Goal: Task Accomplishment & Management: Complete application form

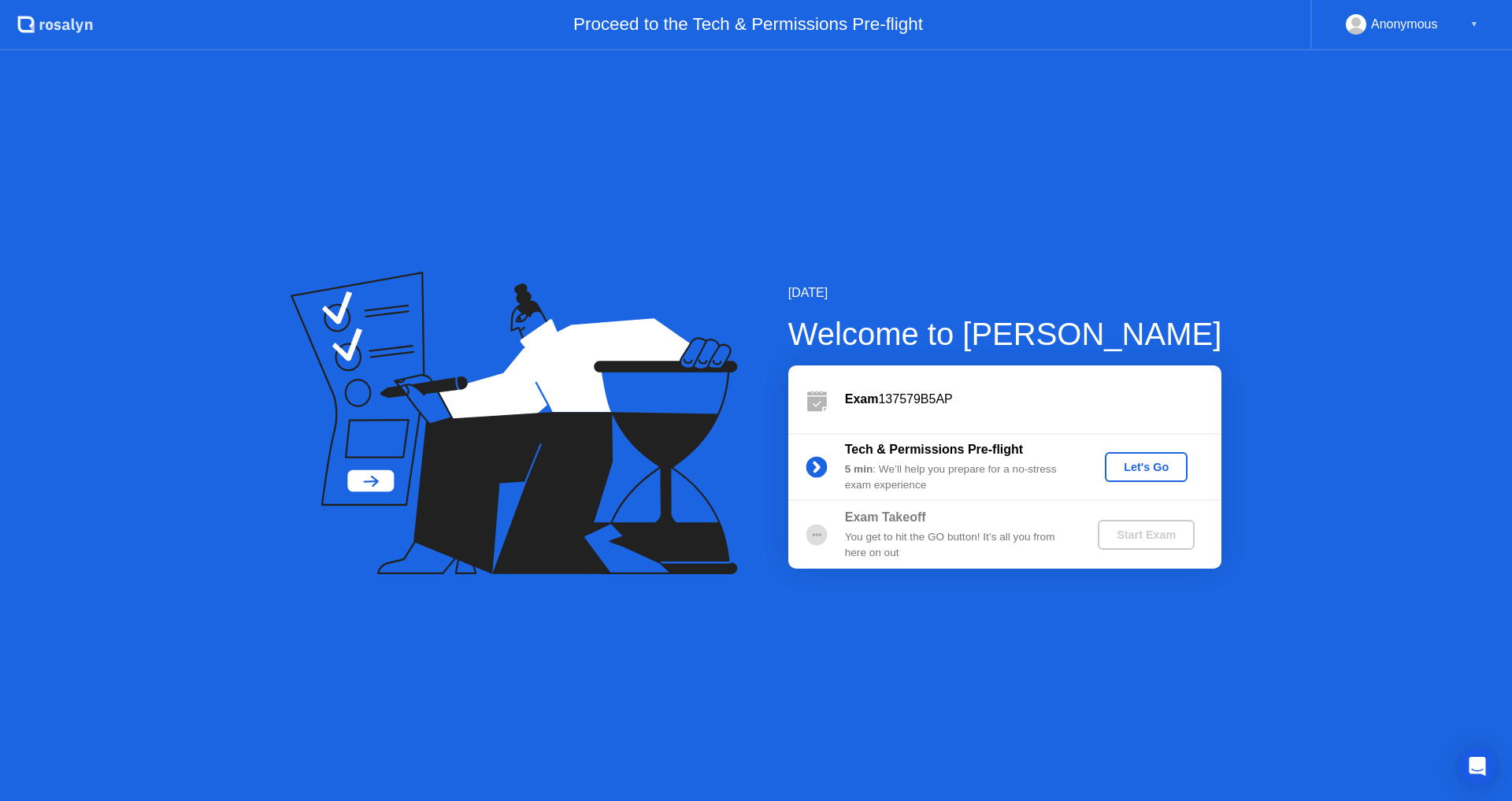
click at [1151, 472] on div "Let's Go" at bounding box center [1147, 467] width 70 height 13
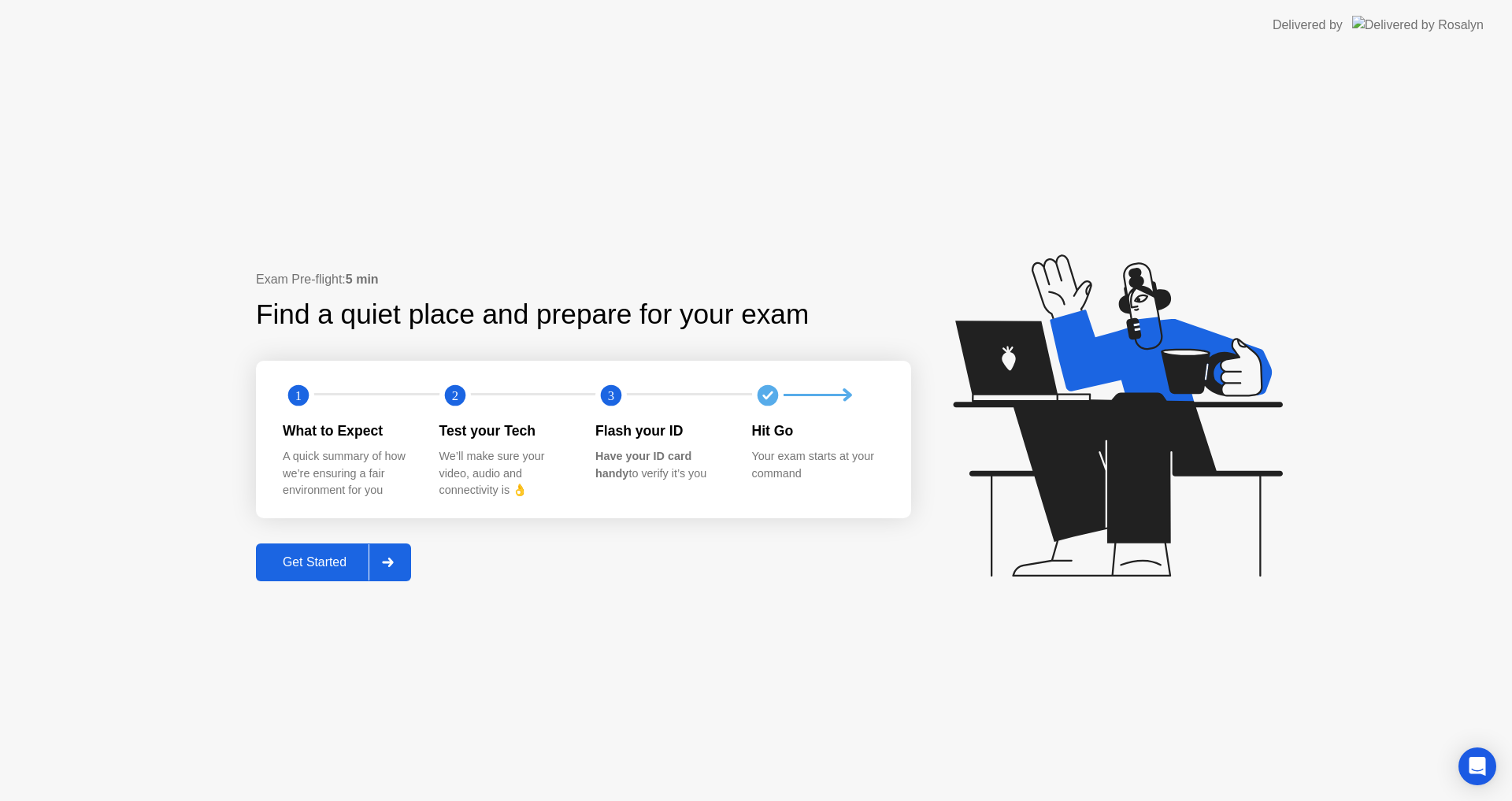
click at [330, 573] on button "Get Started" at bounding box center [334, 562] width 155 height 37
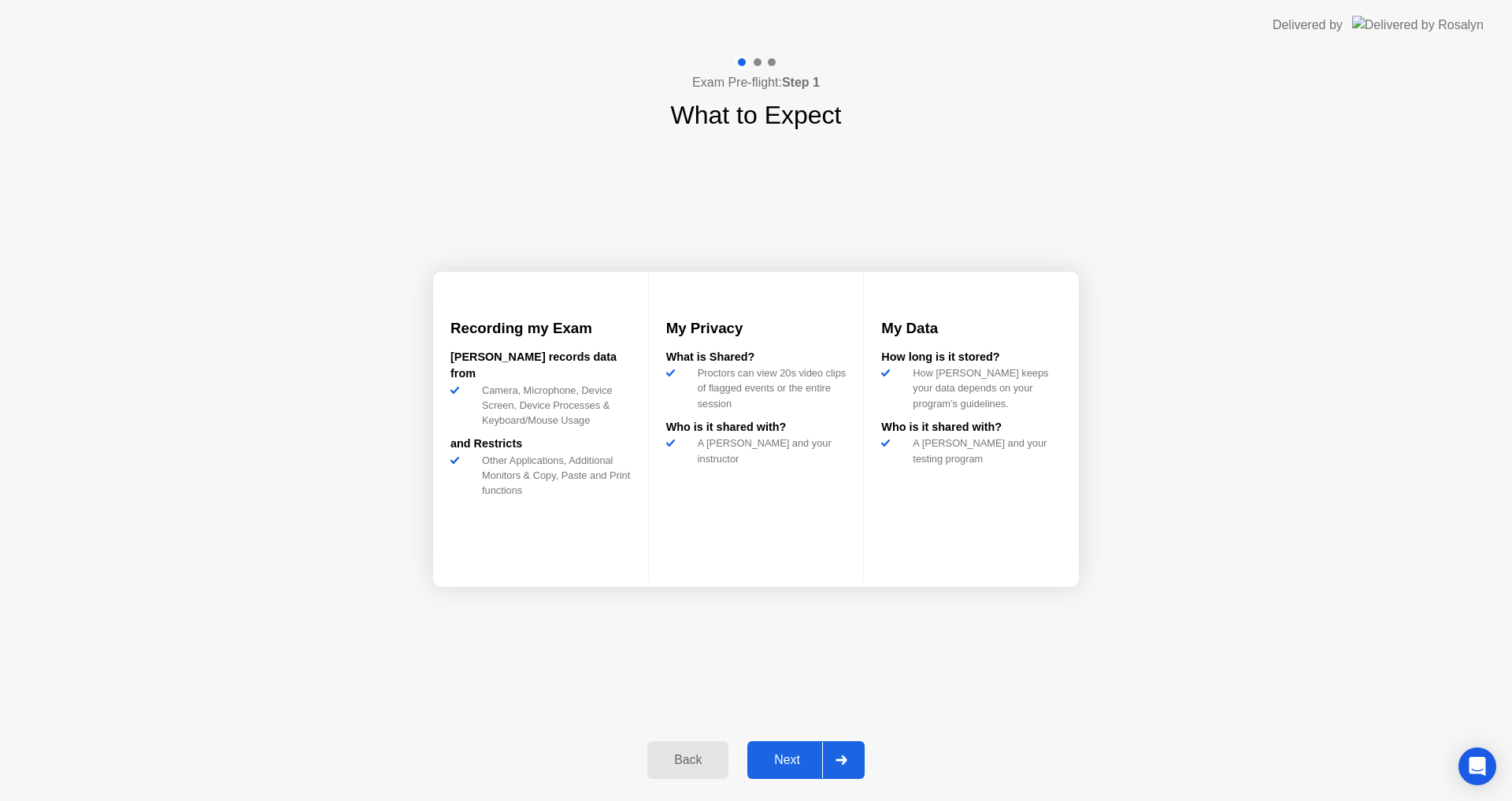
click at [798, 765] on div "Next" at bounding box center [788, 760] width 70 height 14
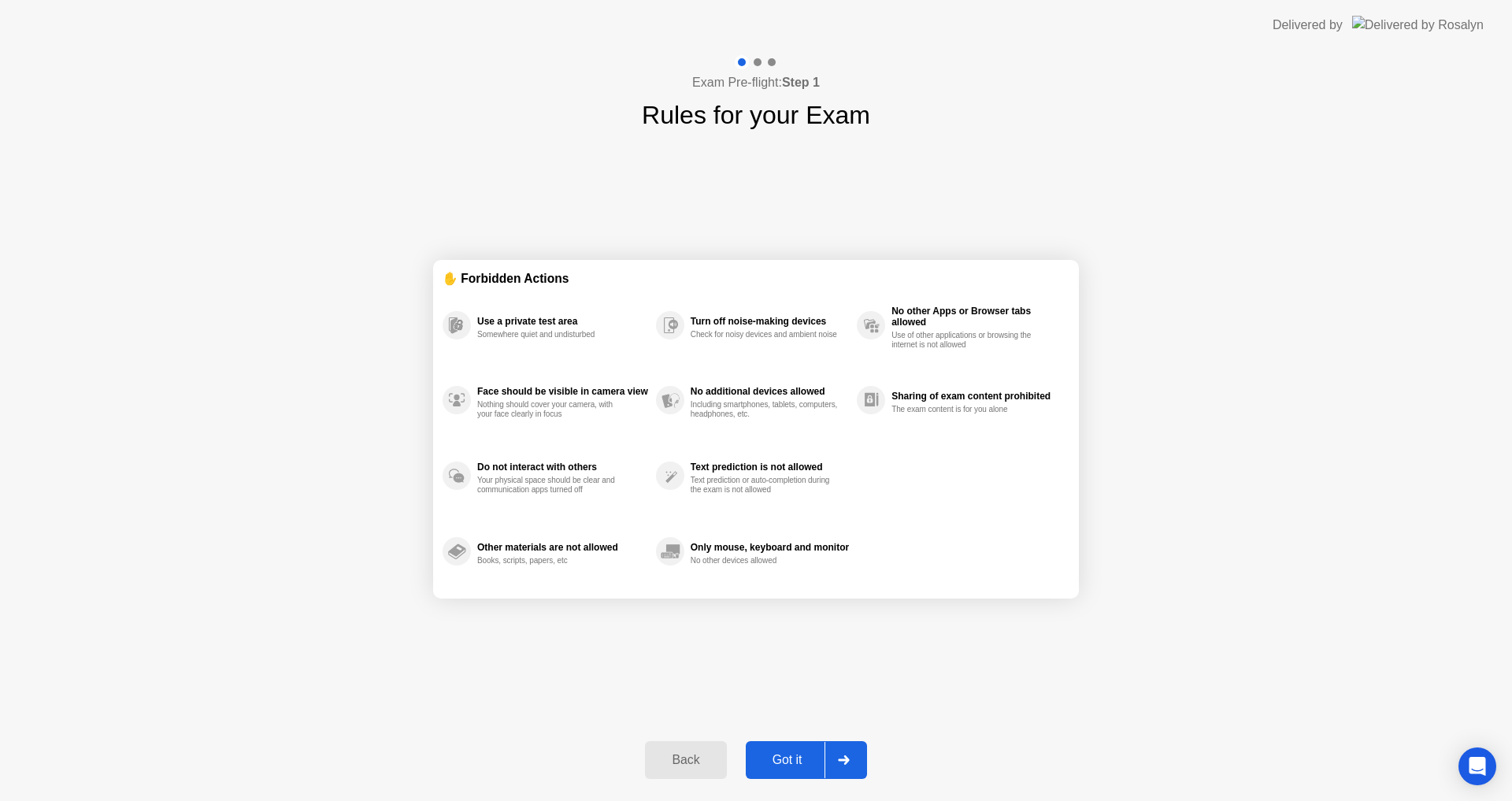
click at [798, 765] on div "Got it" at bounding box center [788, 760] width 74 height 14
select select "**********"
select select "*******"
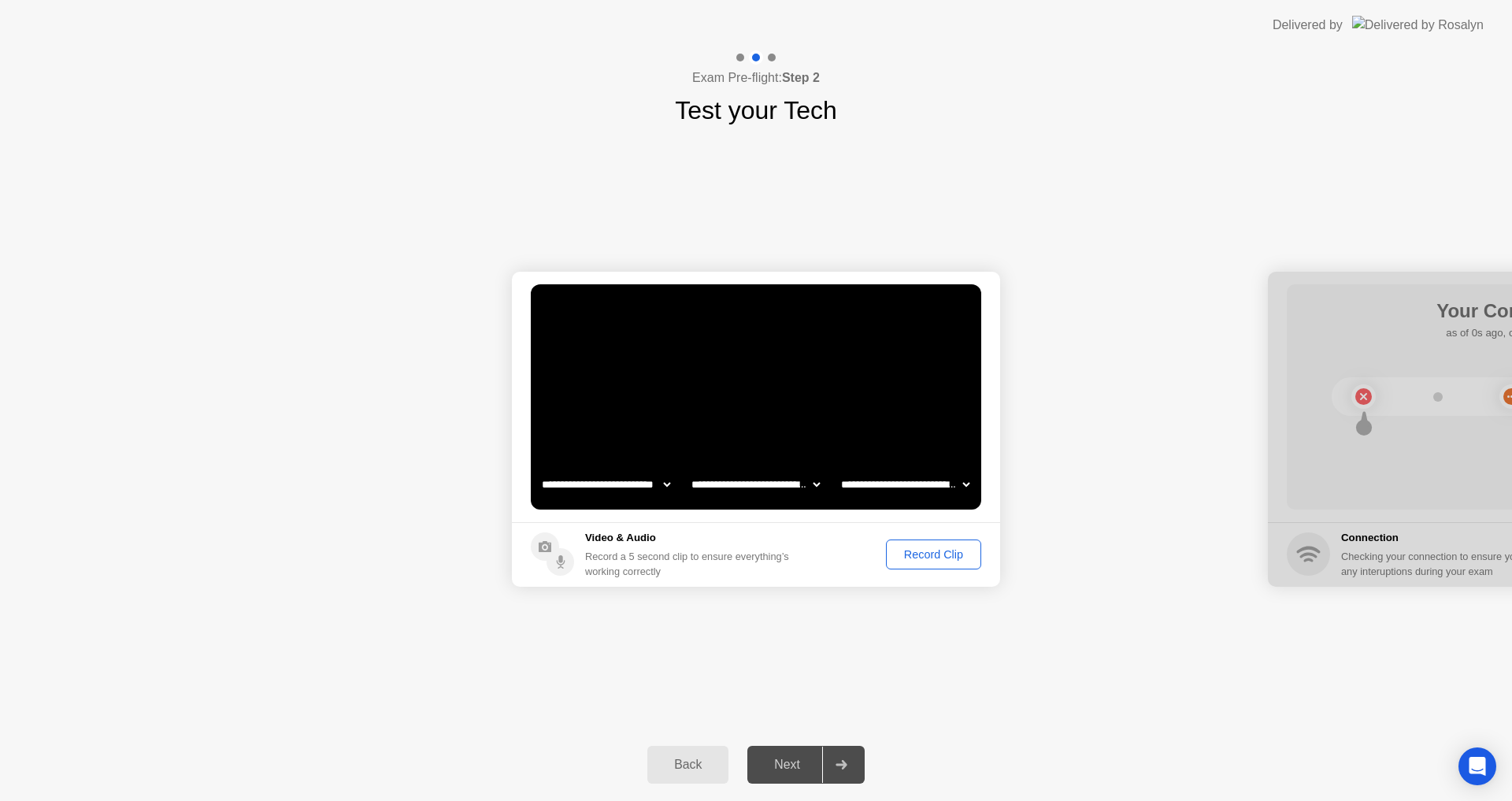
click at [928, 558] on div "Record Clip" at bounding box center [934, 554] width 85 height 13
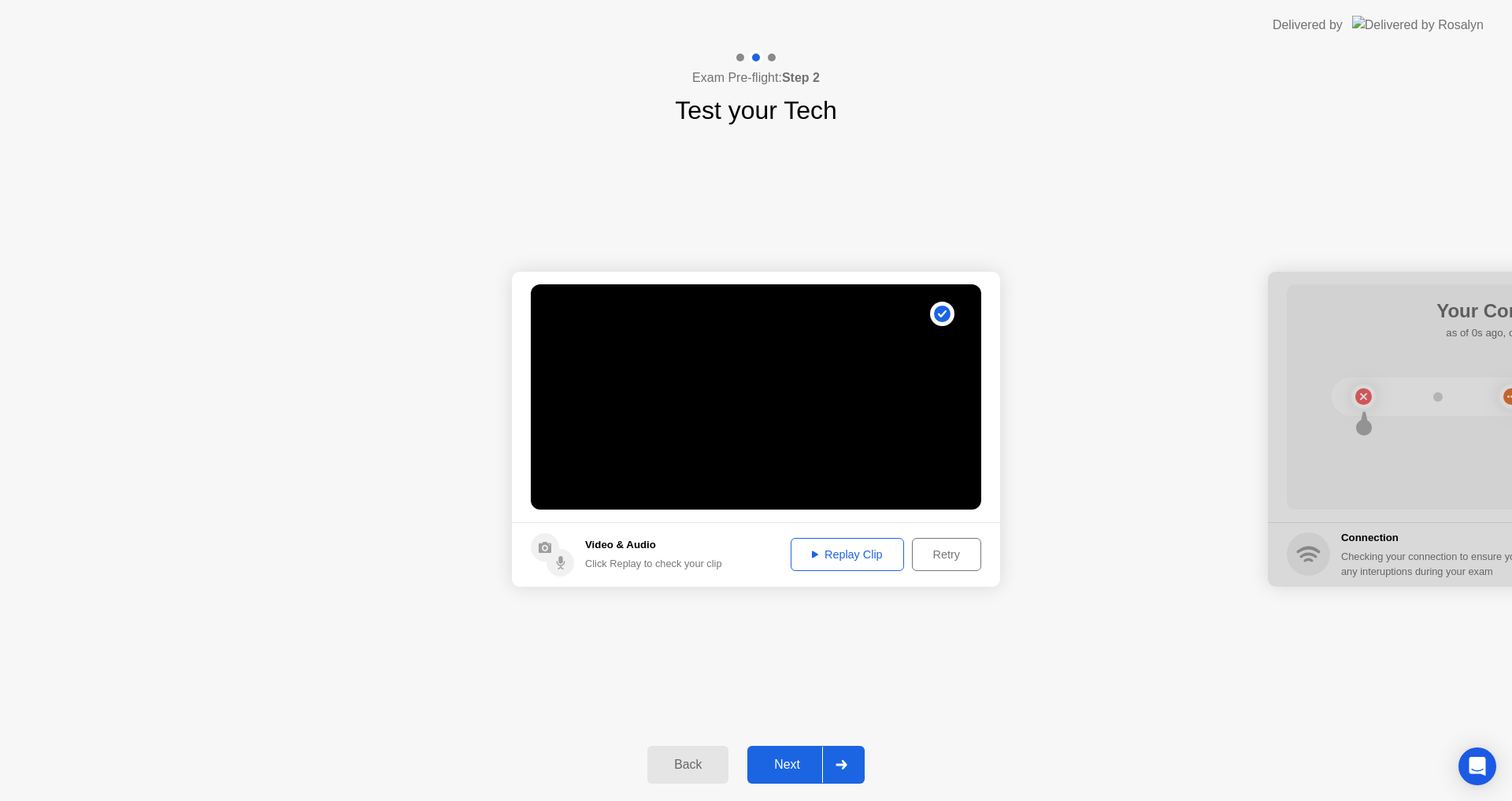
click at [874, 560] on div "Replay Clip" at bounding box center [847, 554] width 102 height 13
click at [847, 555] on div "Replay Clip" at bounding box center [847, 554] width 102 height 13
click at [799, 763] on div "Next" at bounding box center [788, 764] width 70 height 14
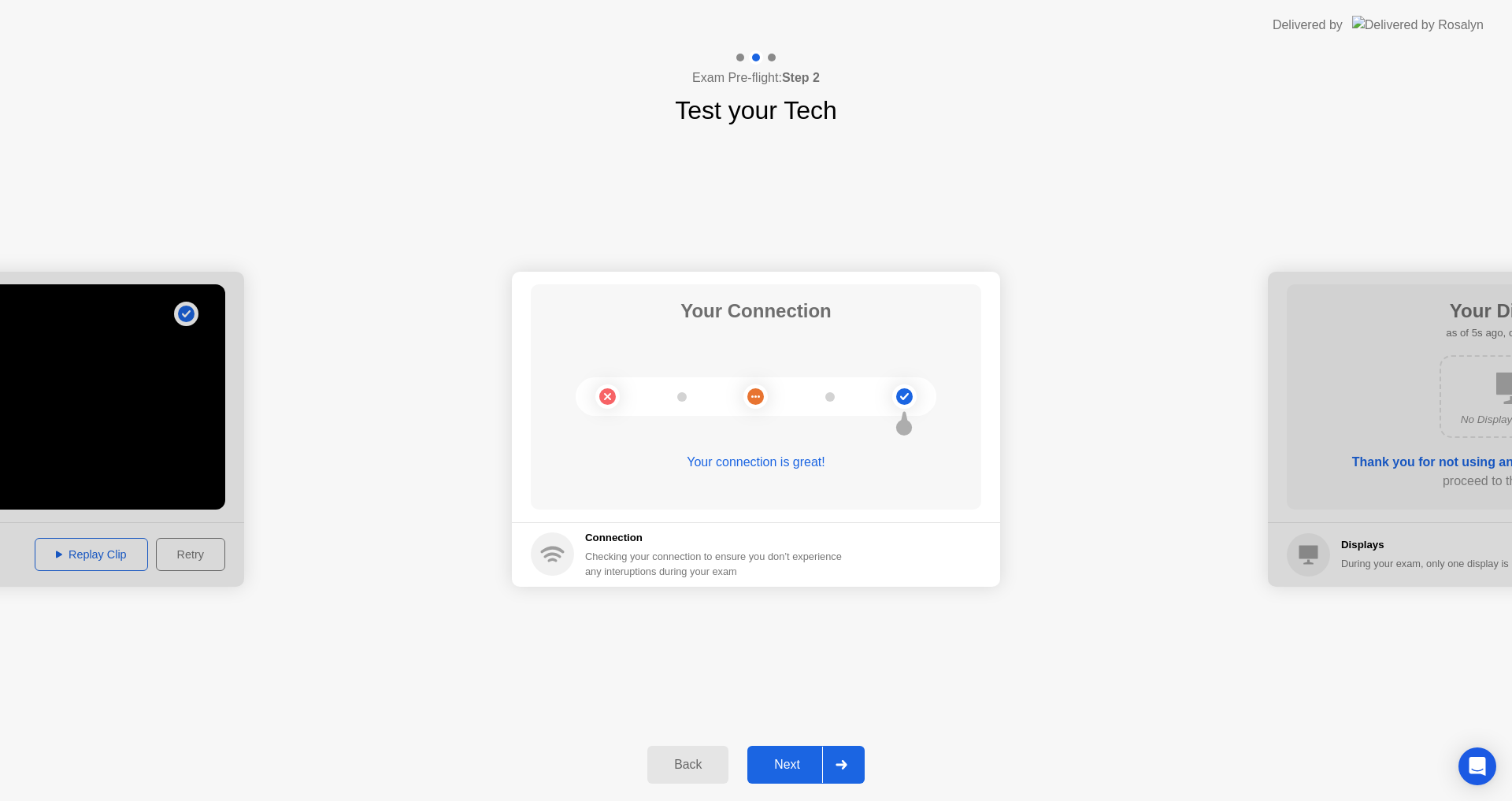
click at [801, 758] on div "Next" at bounding box center [788, 764] width 70 height 14
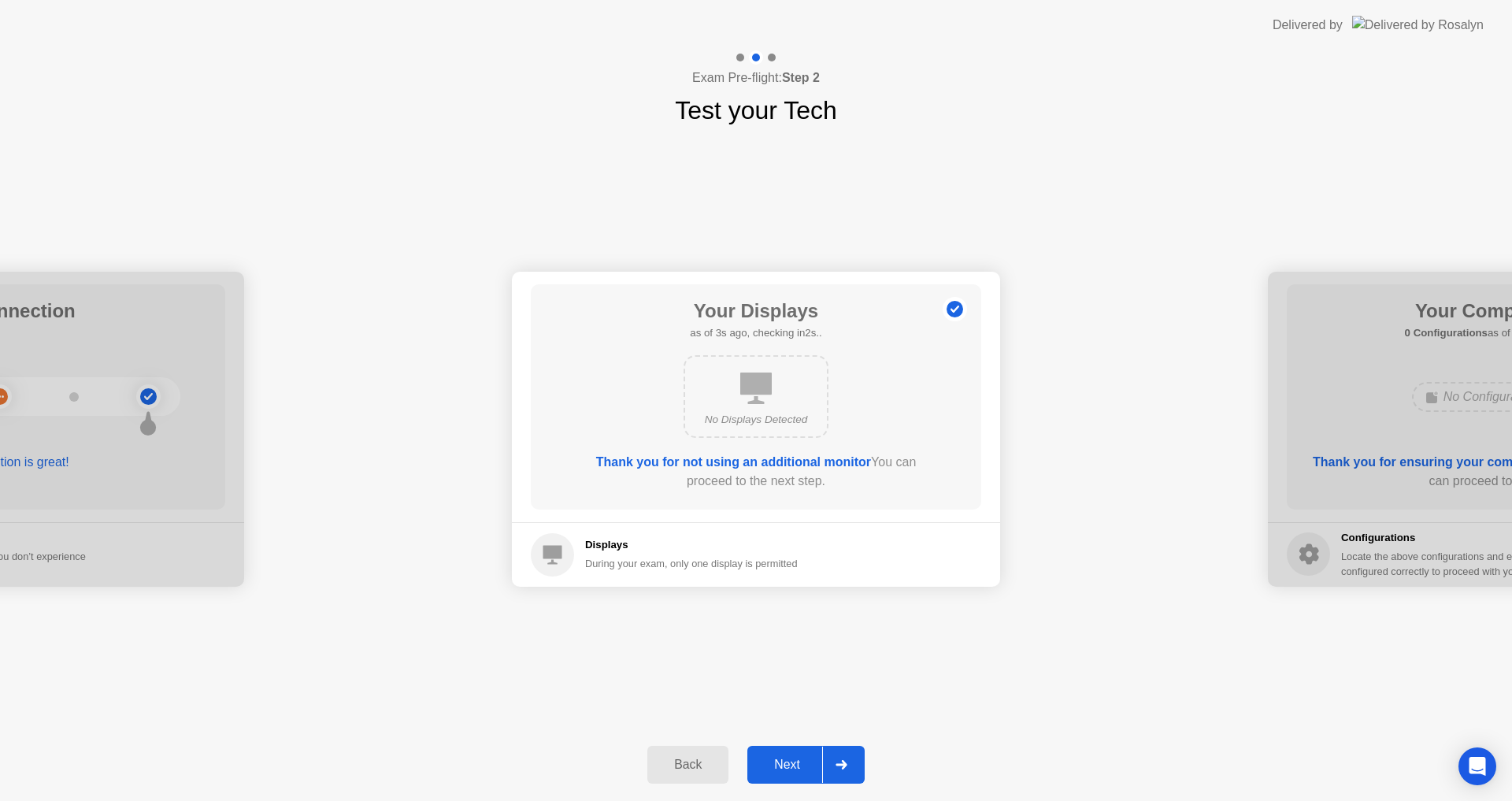
click at [804, 771] on div "Next" at bounding box center [788, 764] width 70 height 14
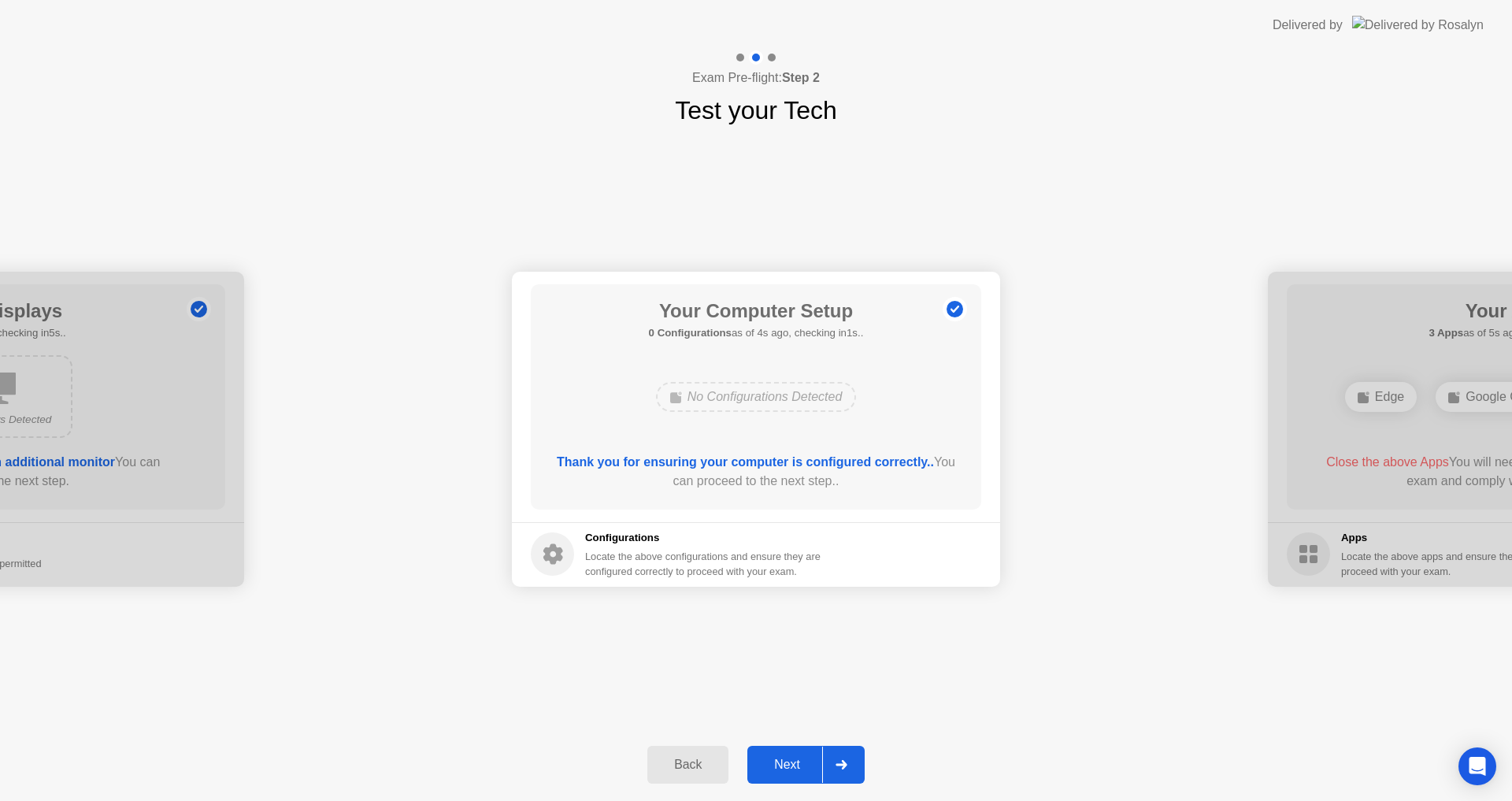
click at [817, 752] on button "Next" at bounding box center [806, 764] width 117 height 37
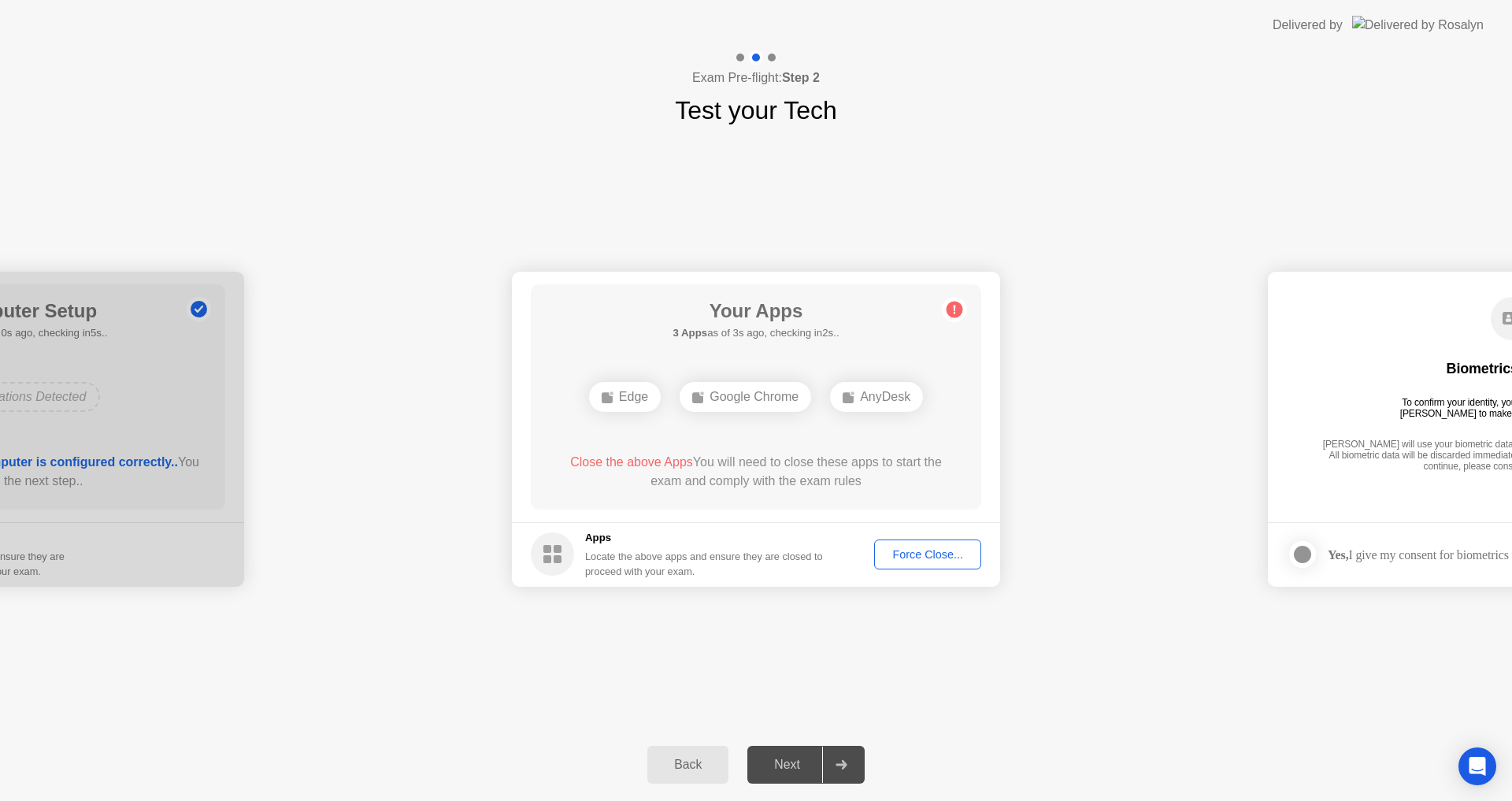
click at [953, 559] on div "Force Close..." at bounding box center [927, 554] width 96 height 13
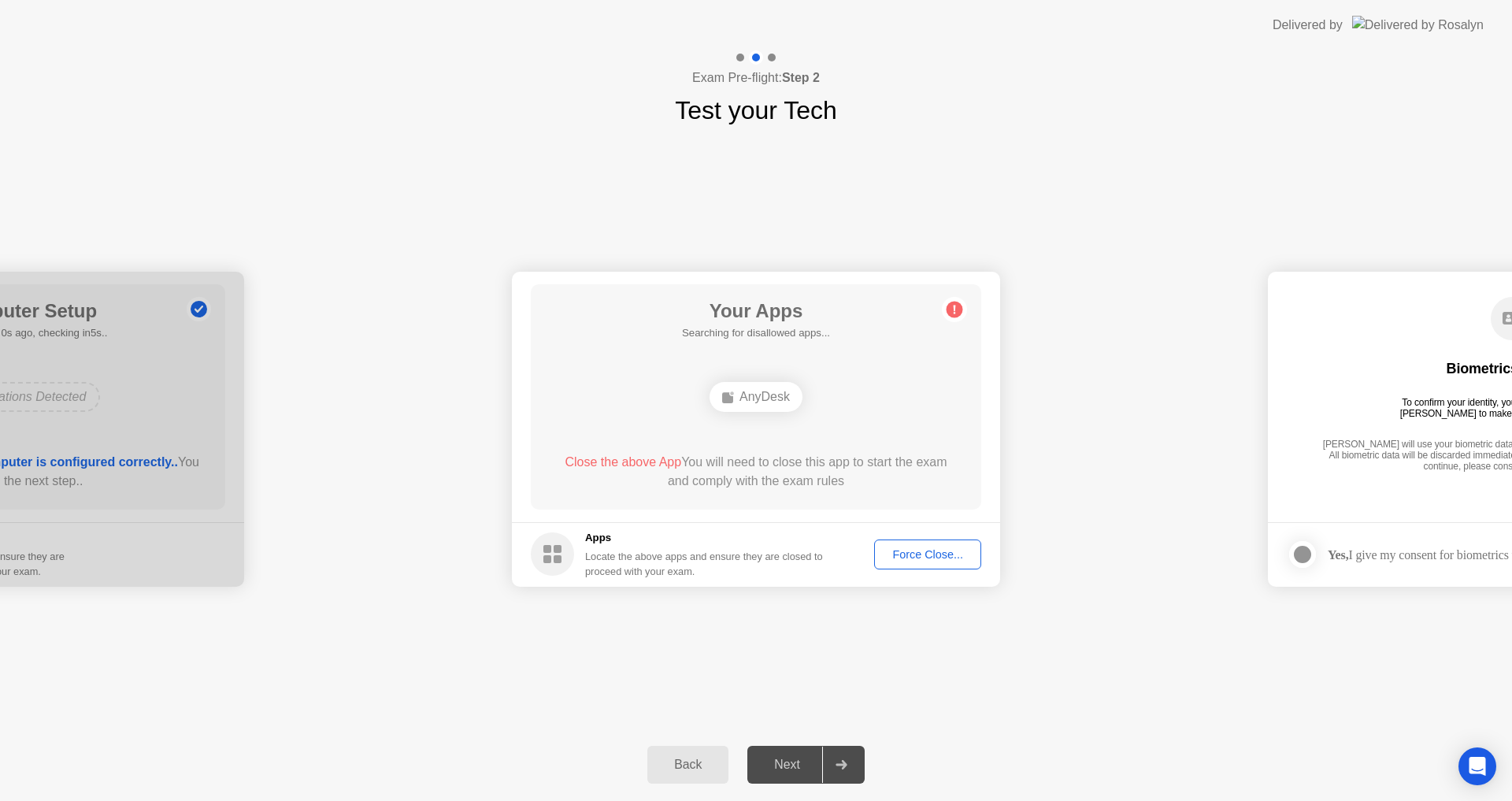
drag, startPoint x: 1207, startPoint y: 252, endPoint x: 1182, endPoint y: 280, distance: 37.5
click at [1208, 253] on div "**********" at bounding box center [756, 428] width 1512 height 599
click at [774, 353] on div "Your Apps Searching for disallowed apps... AnyDesk Close the above App You will…" at bounding box center [756, 397] width 451 height 225
click at [779, 398] on div "AnyDesk" at bounding box center [756, 397] width 93 height 30
drag, startPoint x: 1297, startPoint y: 673, endPoint x: 1282, endPoint y: 665, distance: 17.0
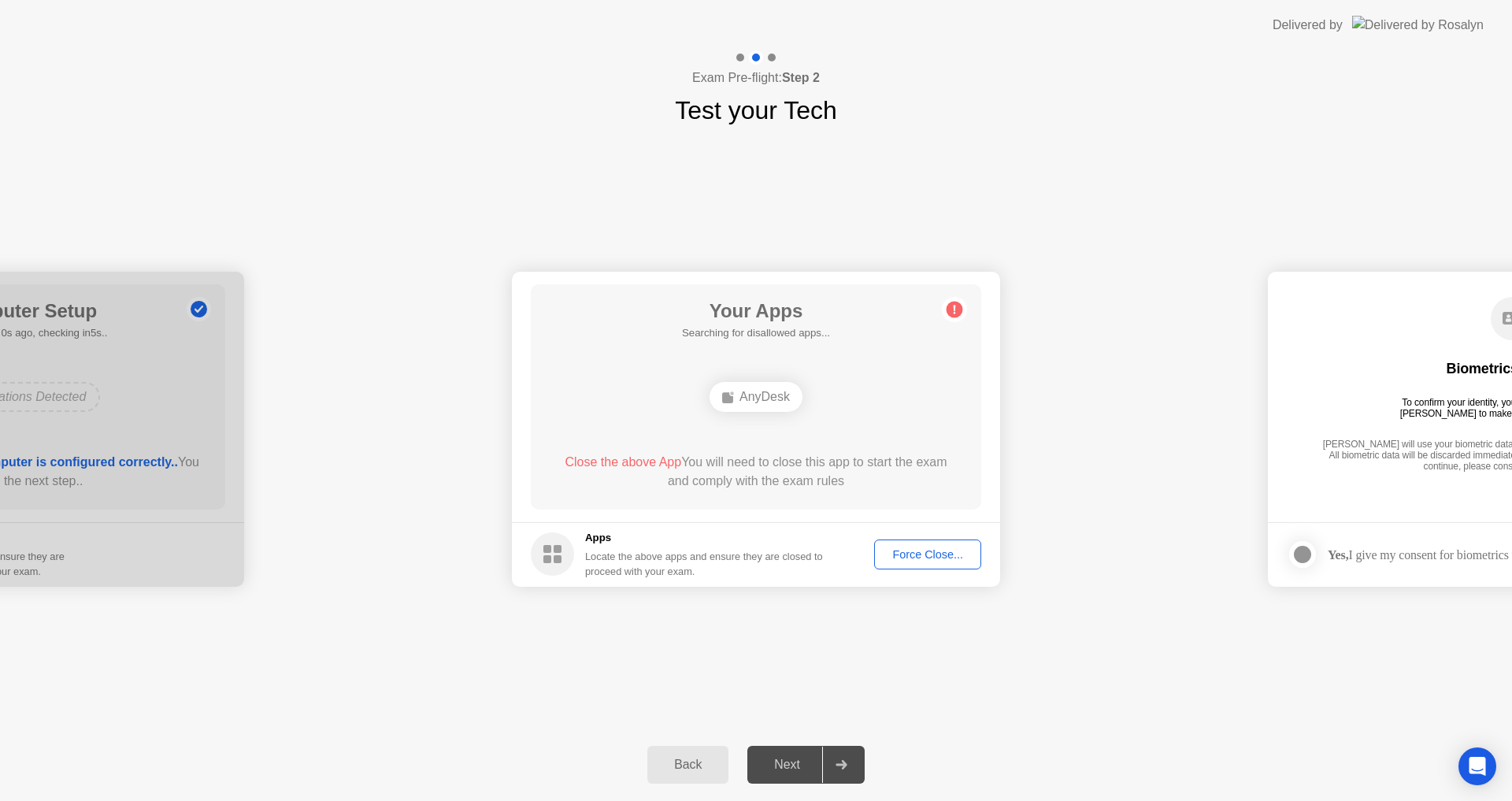
click at [1297, 673] on div "**********" at bounding box center [756, 428] width 1512 height 599
click at [738, 378] on div "AnyDesk" at bounding box center [756, 397] width 361 height 42
click at [767, 404] on div "AnyDesk" at bounding box center [756, 397] width 93 height 30
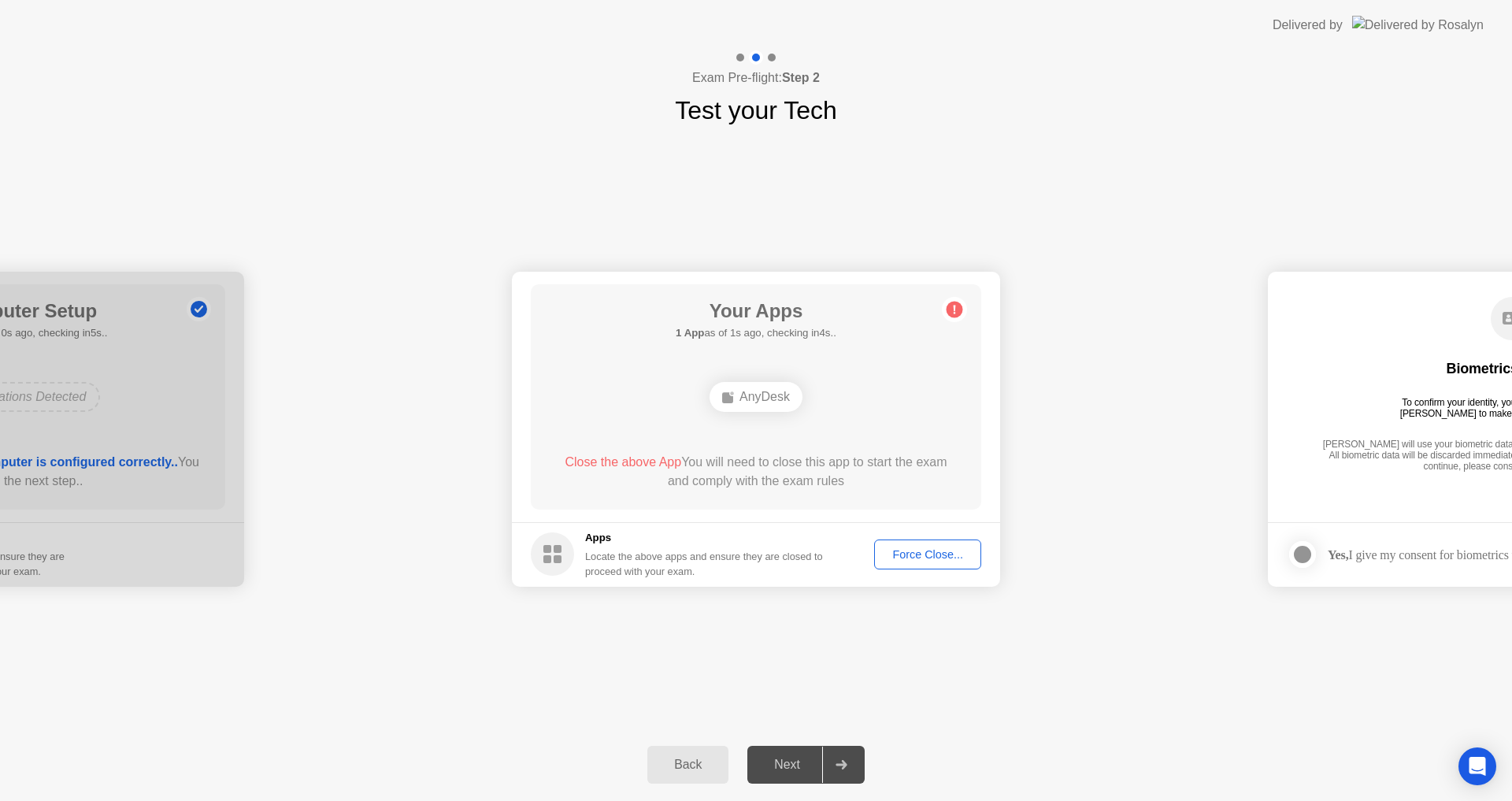
click at [768, 404] on div "AnyDesk" at bounding box center [756, 397] width 93 height 30
click at [788, 416] on div "AnyDesk" at bounding box center [756, 397] width 361 height 42
drag, startPoint x: 795, startPoint y: 412, endPoint x: 835, endPoint y: 460, distance: 62.5
click at [796, 412] on div "AnyDesk" at bounding box center [756, 397] width 361 height 42
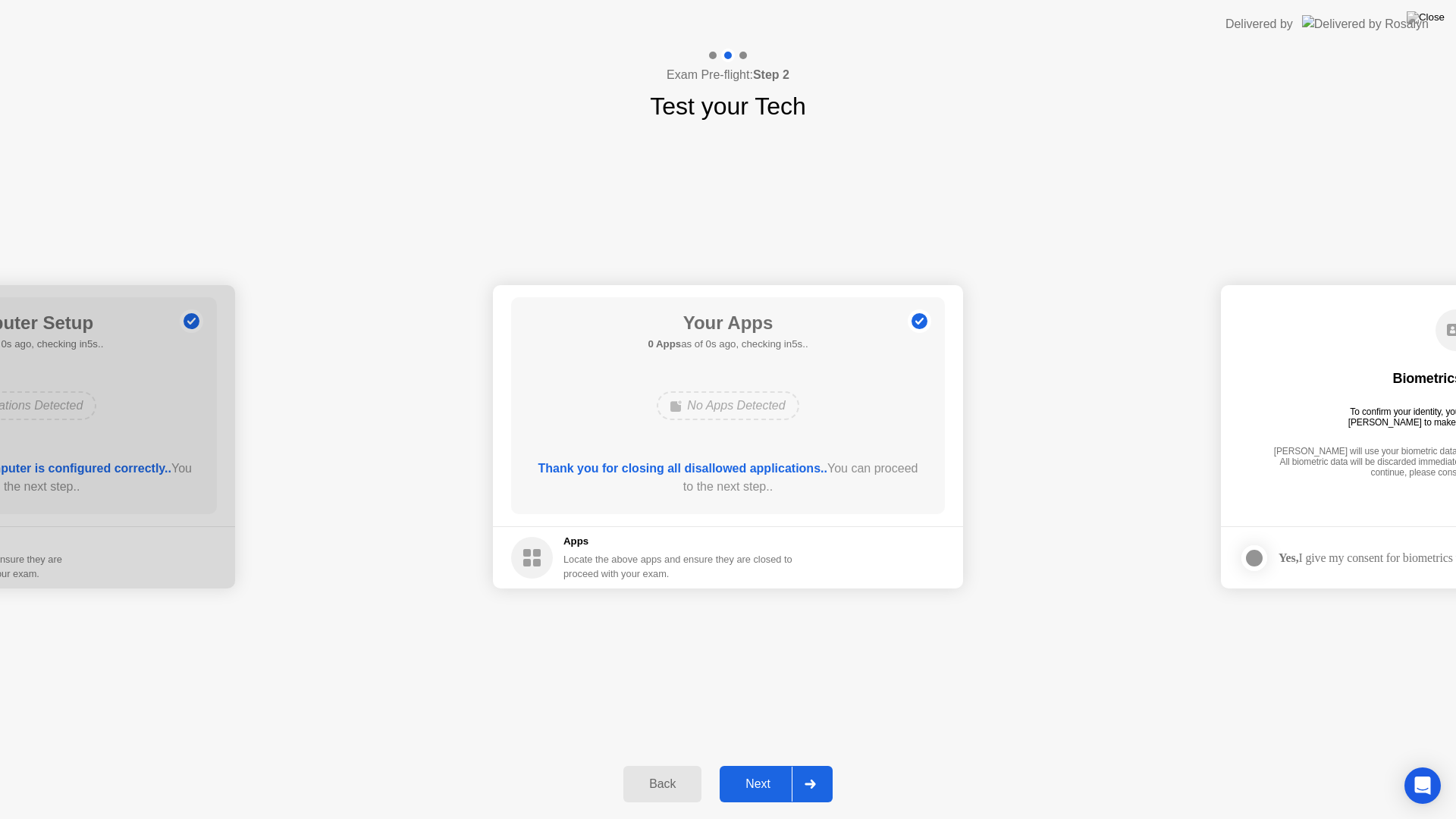
click at [1372, 162] on div "**********" at bounding box center [728, 436] width 1456 height 625
click at [764, 672] on div "**********" at bounding box center [728, 436] width 1456 height 625
click at [764, 673] on div "**********" at bounding box center [728, 436] width 1456 height 625
click at [748, 771] on button "Next" at bounding box center [776, 784] width 113 height 36
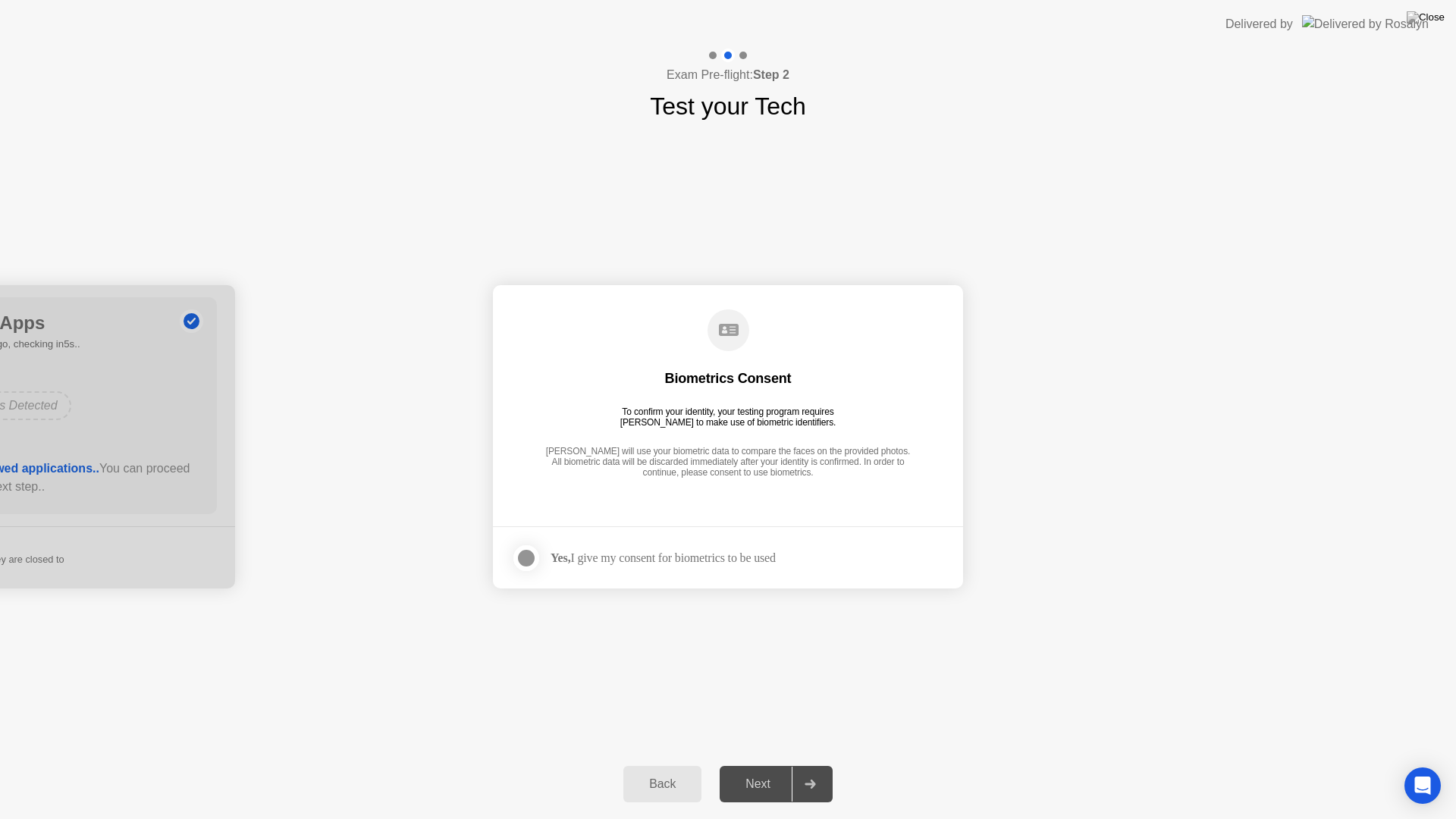
click at [544, 562] on label at bounding box center [530, 558] width 39 height 30
click at [778, 771] on div "Next" at bounding box center [758, 784] width 68 height 14
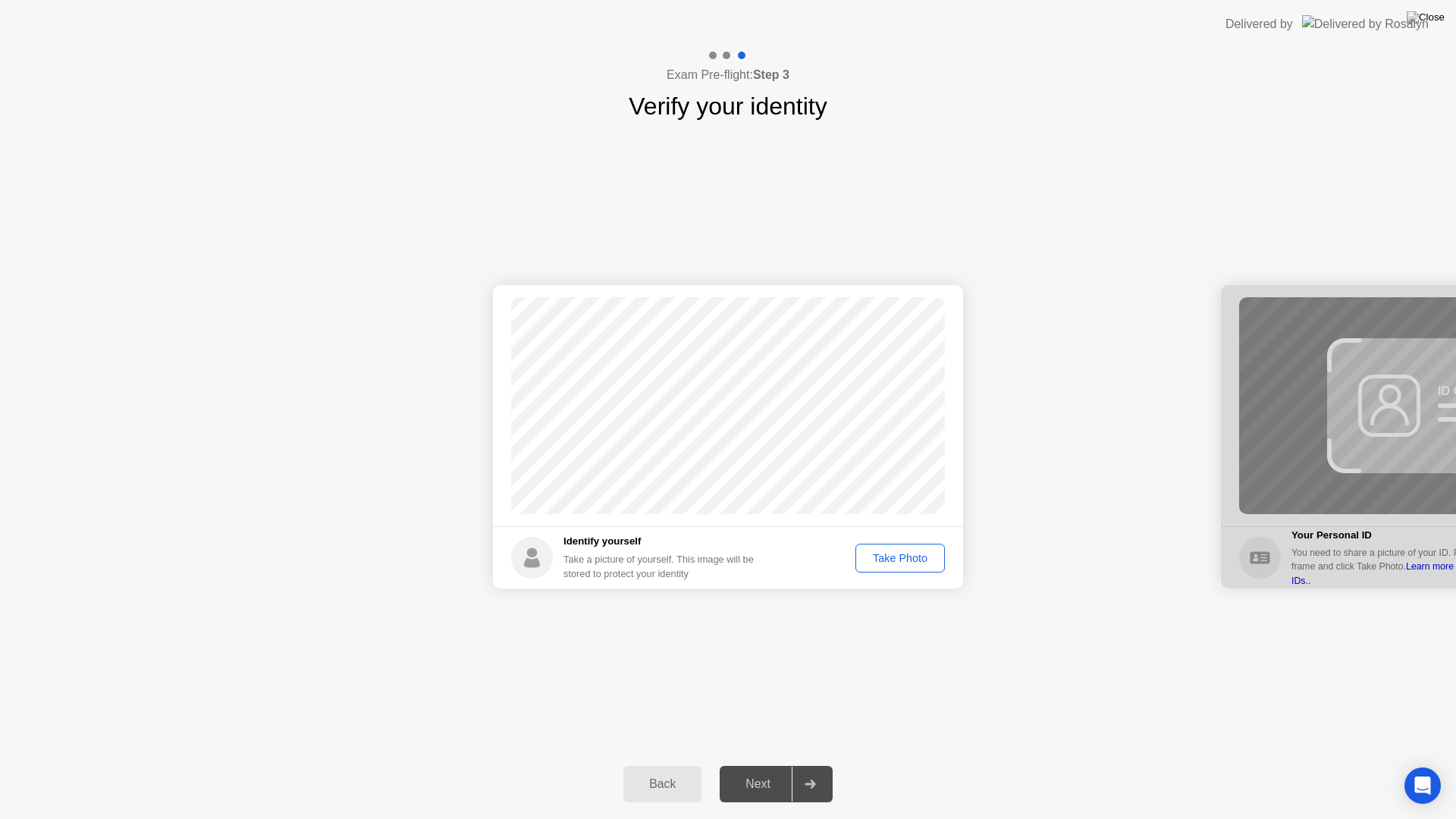
click at [886, 559] on div "Take Photo" at bounding box center [900, 559] width 79 height 12
click at [784, 770] on button "Next" at bounding box center [776, 784] width 113 height 36
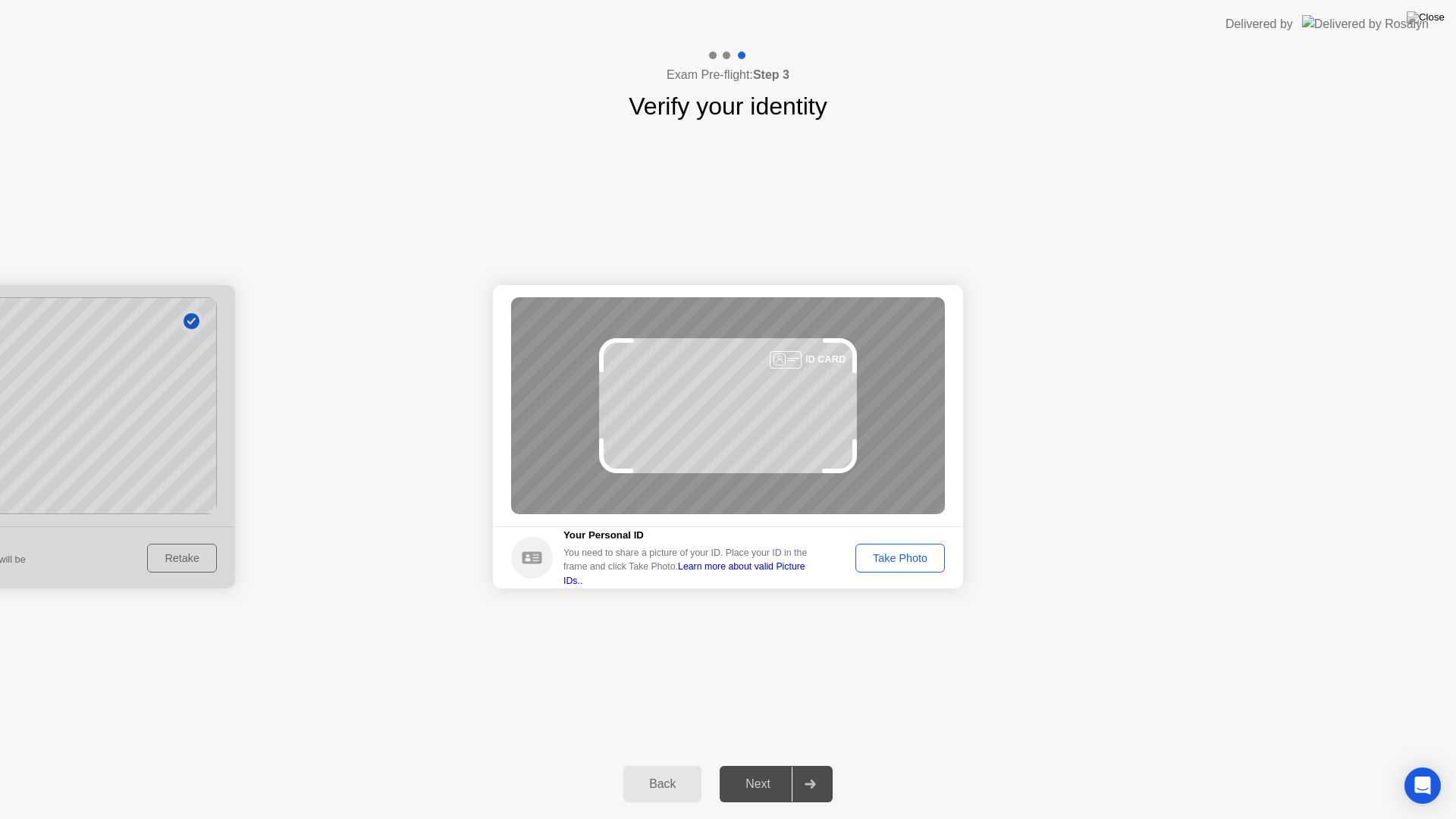
click at [883, 558] on div "Take Photo" at bounding box center [900, 559] width 79 height 12
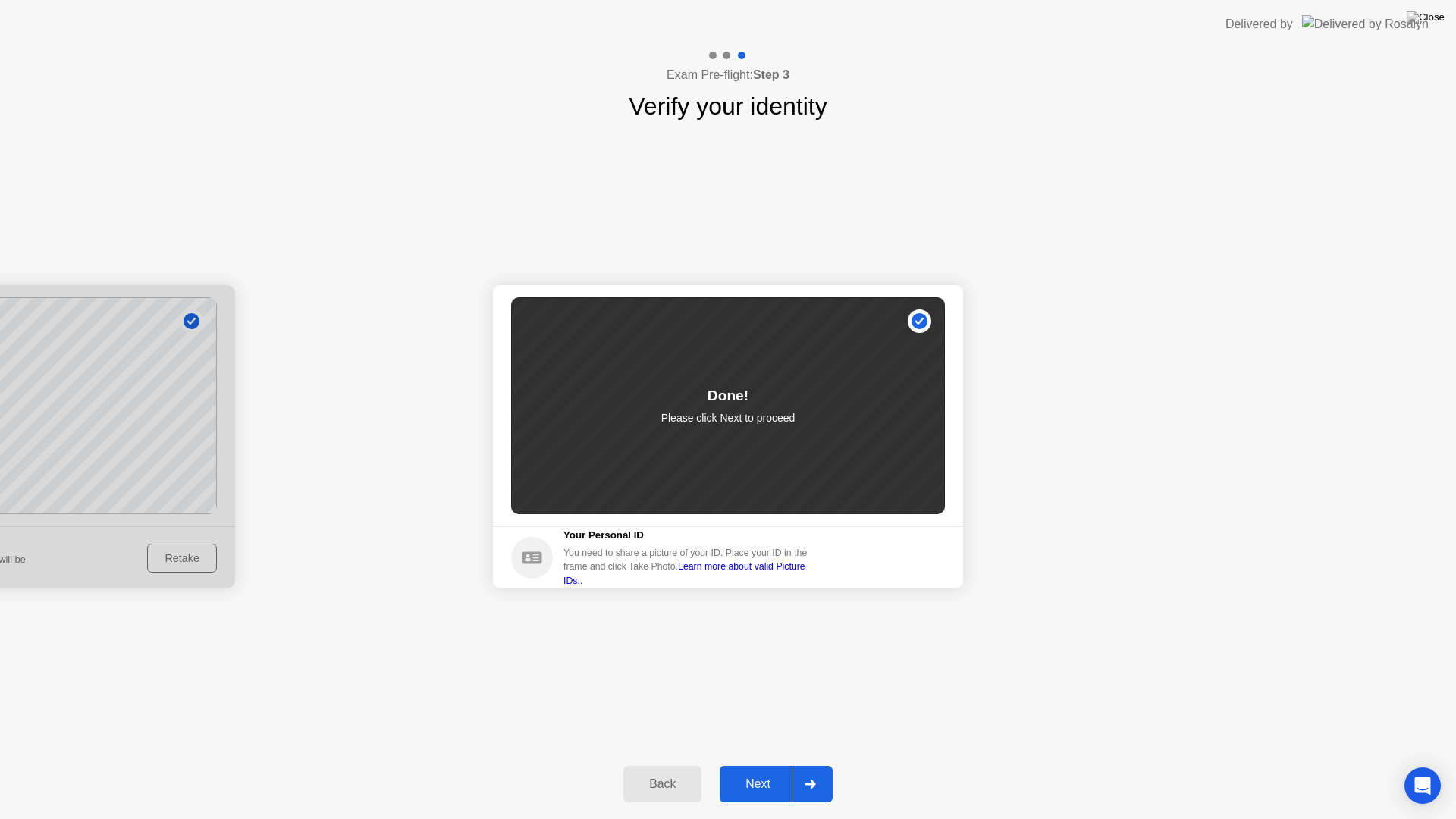
click at [742, 771] on button "Next" at bounding box center [776, 784] width 113 height 36
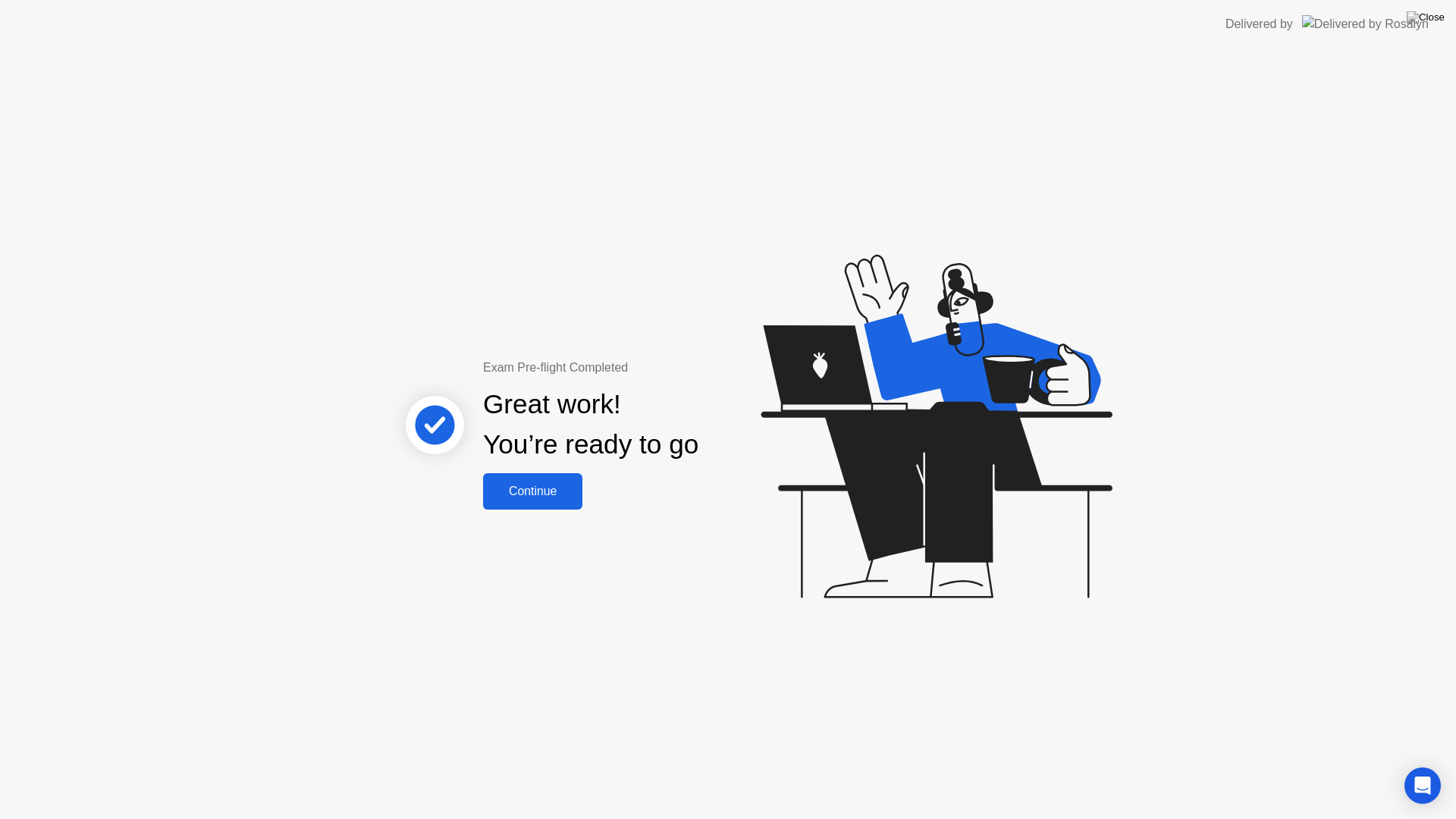
click at [526, 501] on button "Continue" at bounding box center [532, 491] width 99 height 36
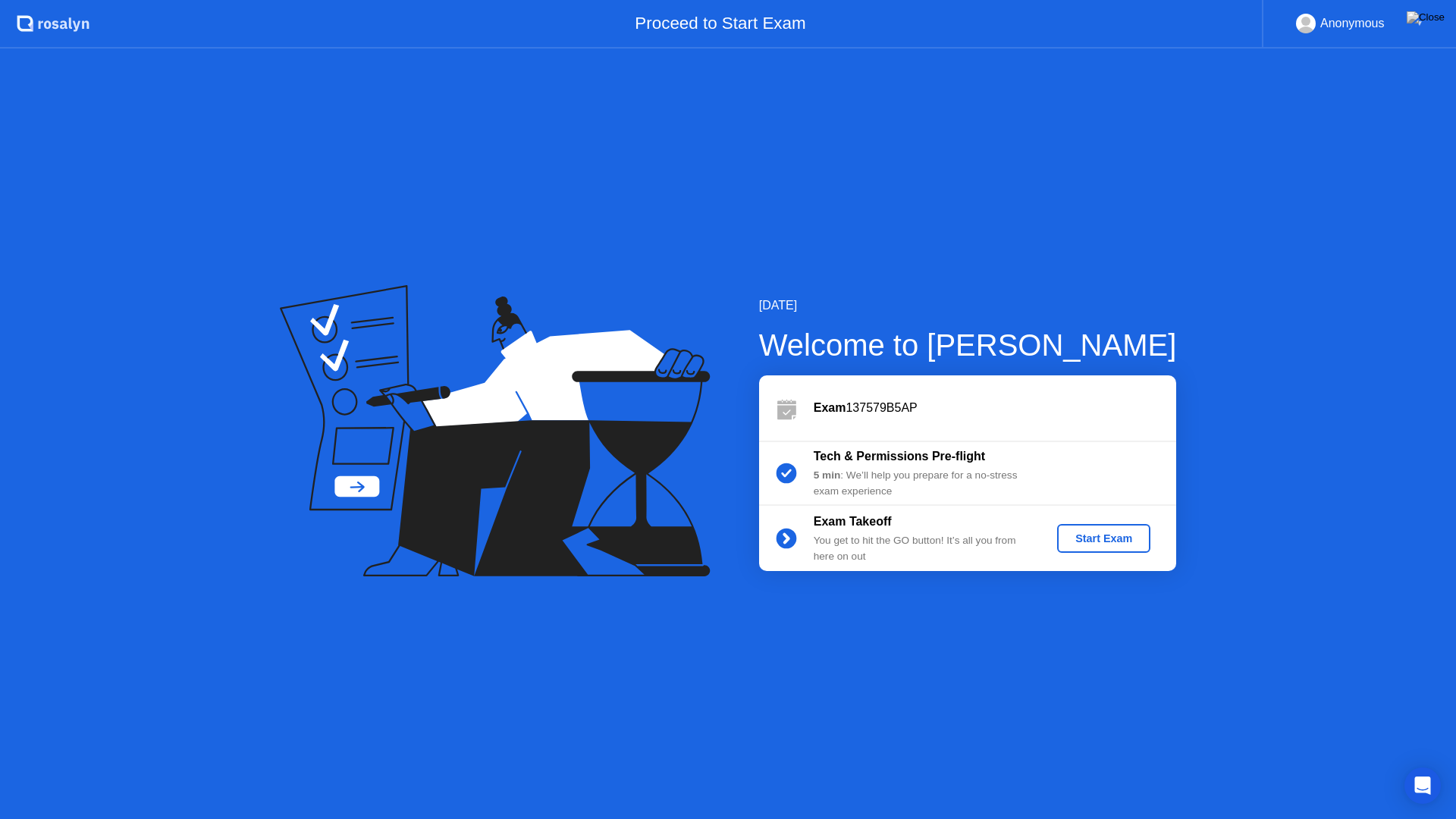
click at [1132, 538] on div "Start Exam" at bounding box center [1104, 539] width 81 height 12
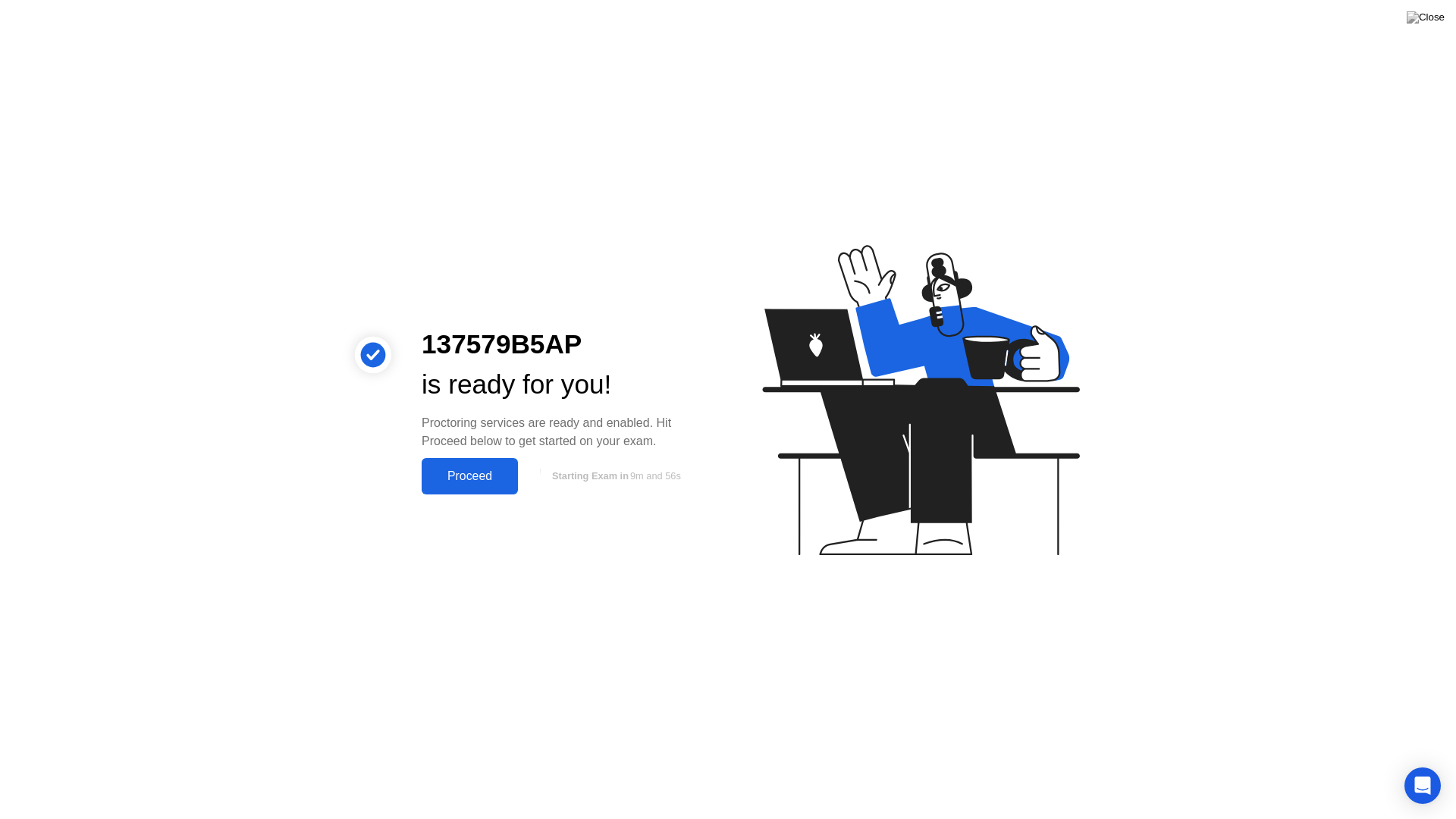
click at [466, 478] on div "Proceed" at bounding box center [470, 476] width 88 height 14
